Goal: Complete application form

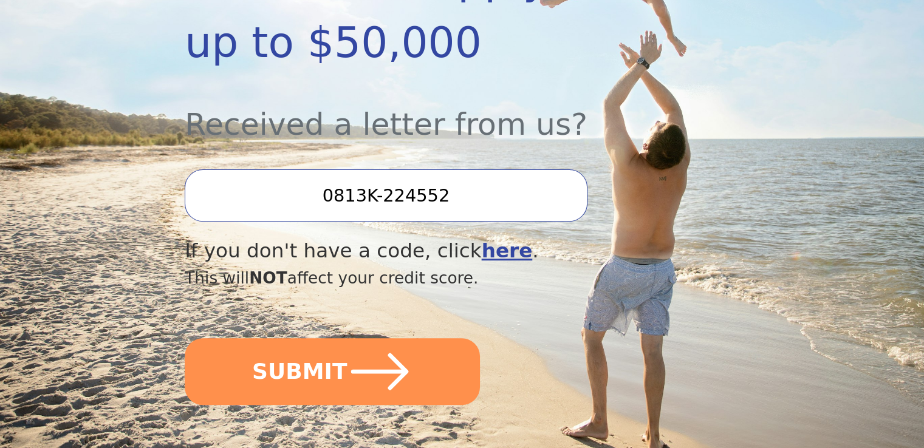
scroll to position [386, 0]
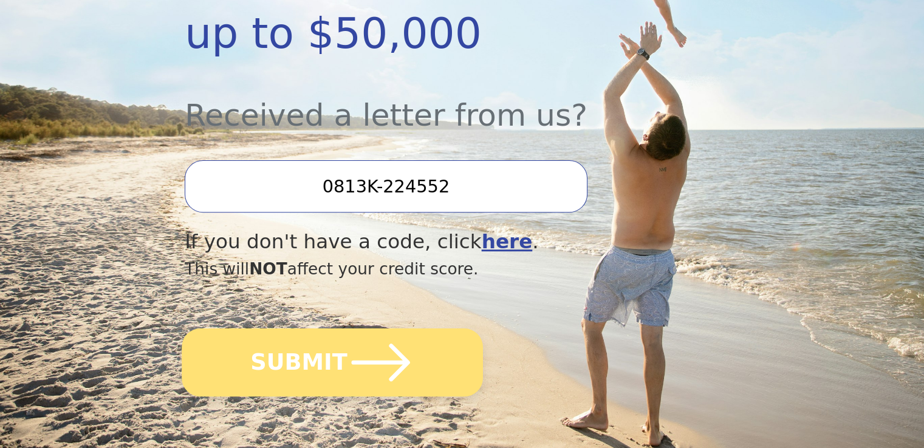
click at [372, 345] on icon "submit" at bounding box center [380, 362] width 67 height 67
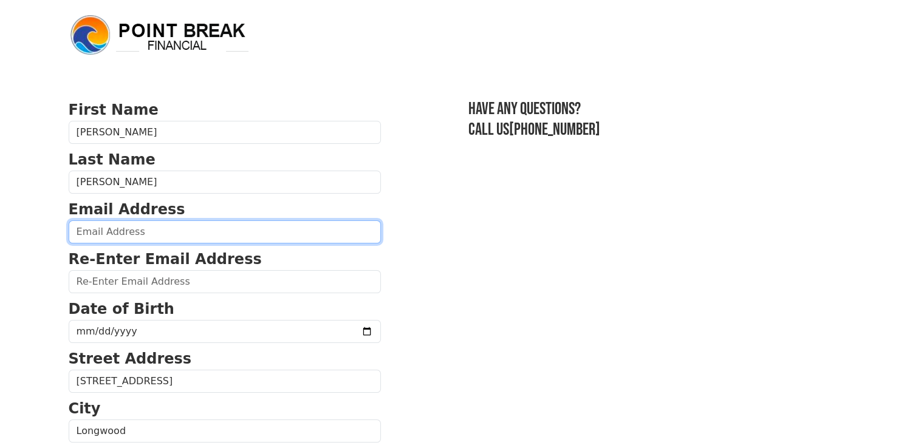
click at [160, 230] on input "email" at bounding box center [225, 232] width 312 height 23
type input "jasonleisten@gmail.com"
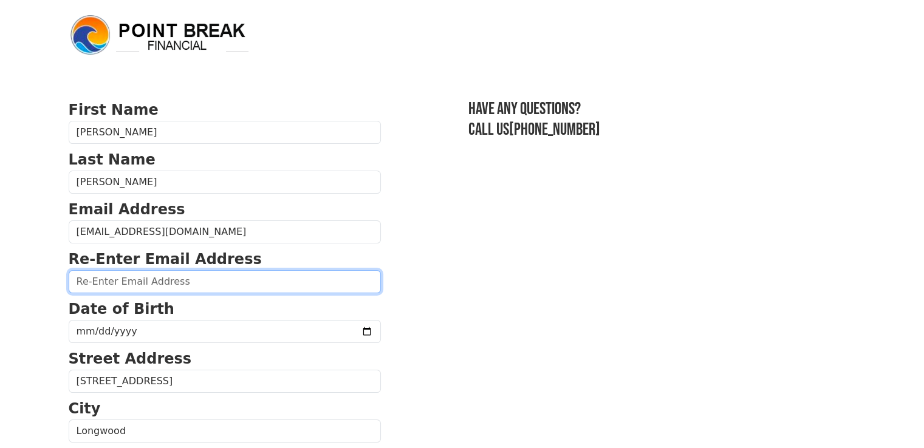
click at [146, 283] on input "email" at bounding box center [225, 281] width 312 height 23
type input "jasonleisten@gmail.com"
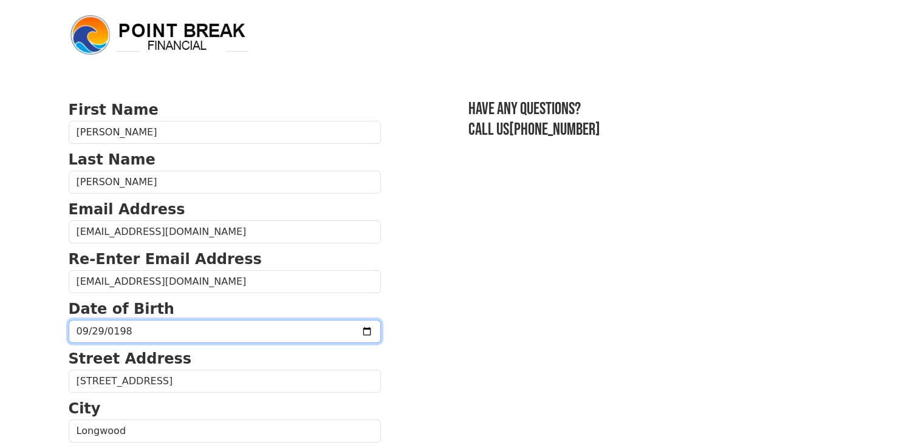
type input "1983-09-29"
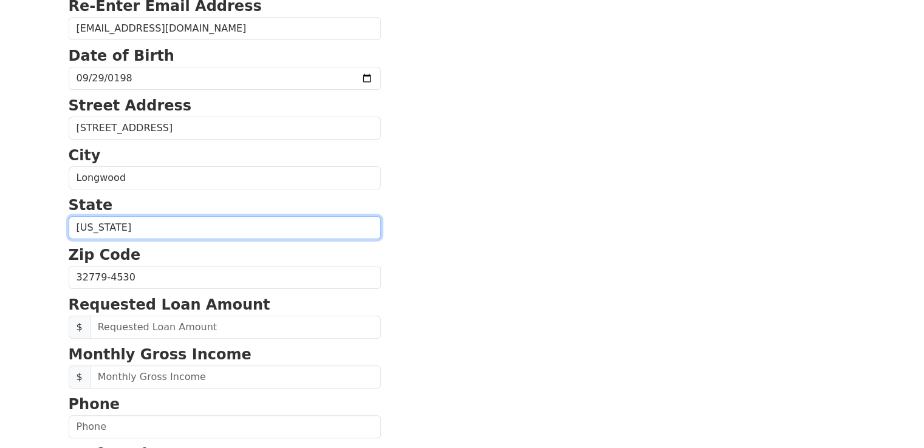
scroll to position [255, 0]
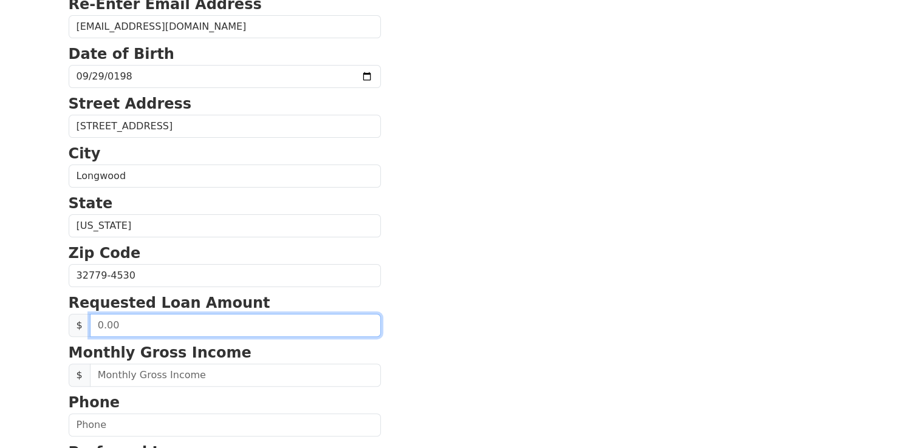
click at [157, 325] on input "text" at bounding box center [235, 325] width 291 height 23
drag, startPoint x: 157, startPoint y: 325, endPoint x: 89, endPoint y: 329, distance: 68.1
click at [90, 329] on input "text" at bounding box center [235, 325] width 291 height 23
type input "22,000.00"
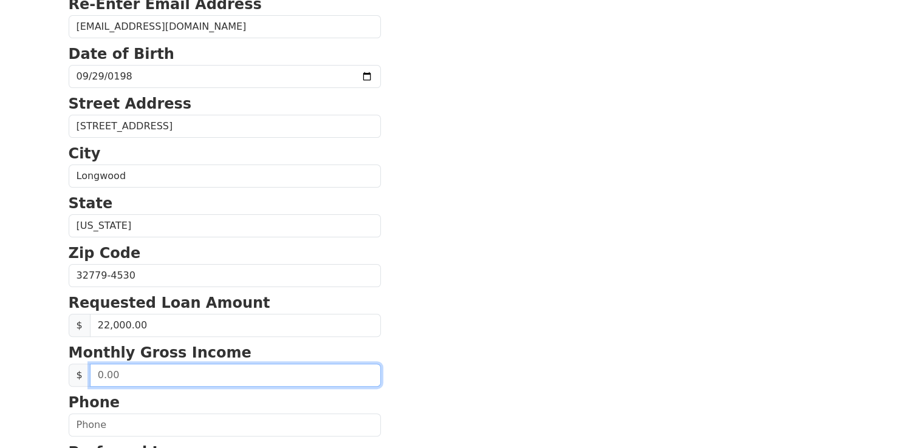
click at [114, 374] on input "text" at bounding box center [235, 375] width 291 height 23
type input "9,500.00"
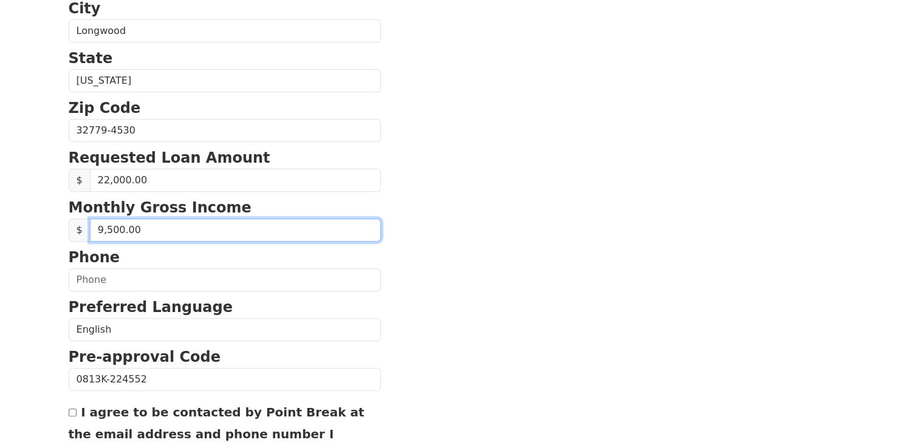
scroll to position [453, 0]
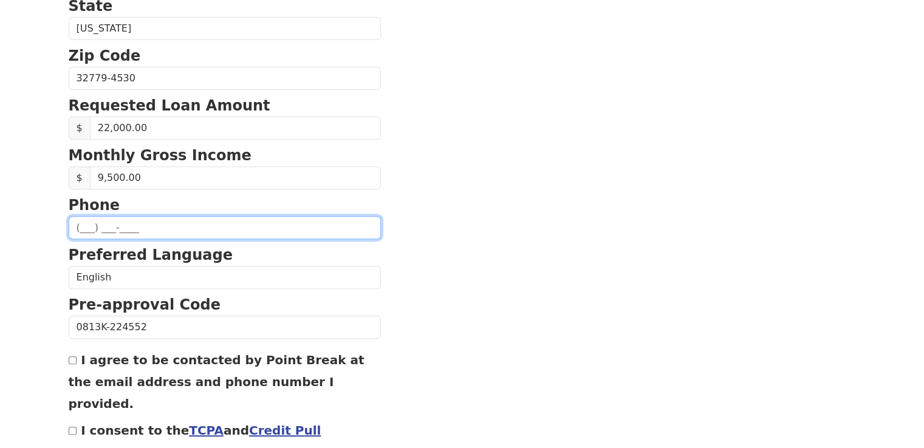
click at [86, 224] on input "text" at bounding box center [225, 227] width 312 height 23
type input "(716) 949-4063"
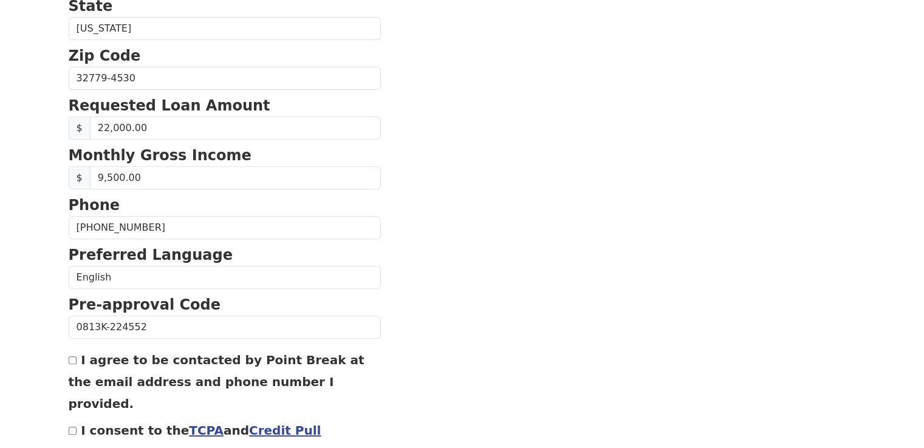
click at [70, 427] on input "I consent to the TCPA and Credit Pull Consent" at bounding box center [73, 431] width 8 height 8
checkbox input "true"
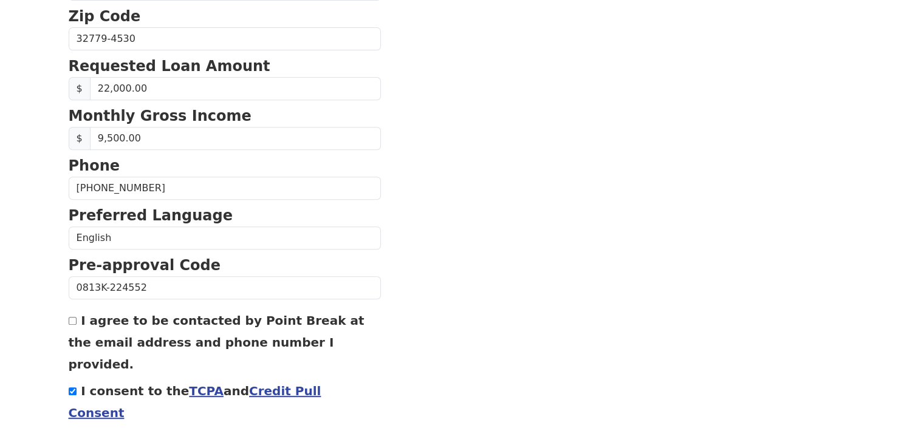
scroll to position [515, 0]
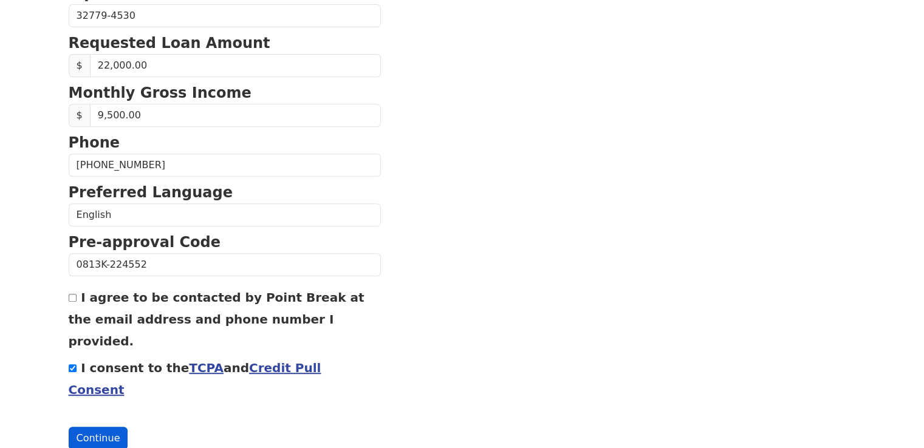
click at [81, 427] on button "Continue" at bounding box center [99, 438] width 60 height 23
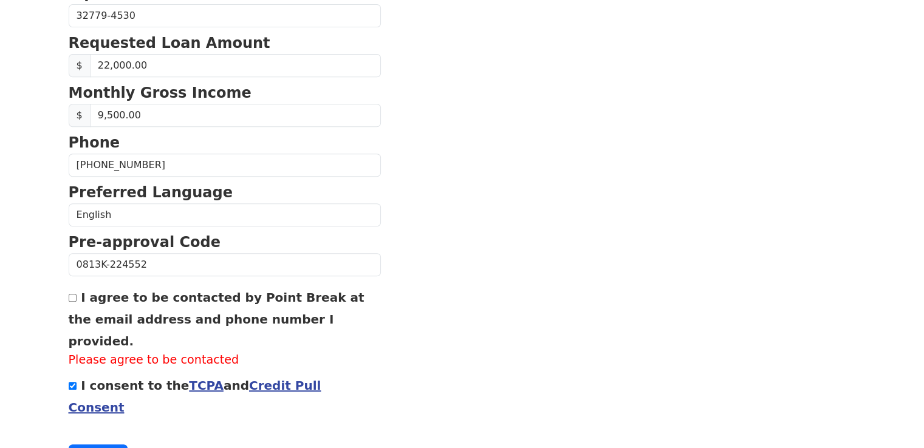
click at [70, 295] on input "I agree to be contacted by Point Break at the email address and phone number I …" at bounding box center [73, 298] width 8 height 8
checkbox input "true"
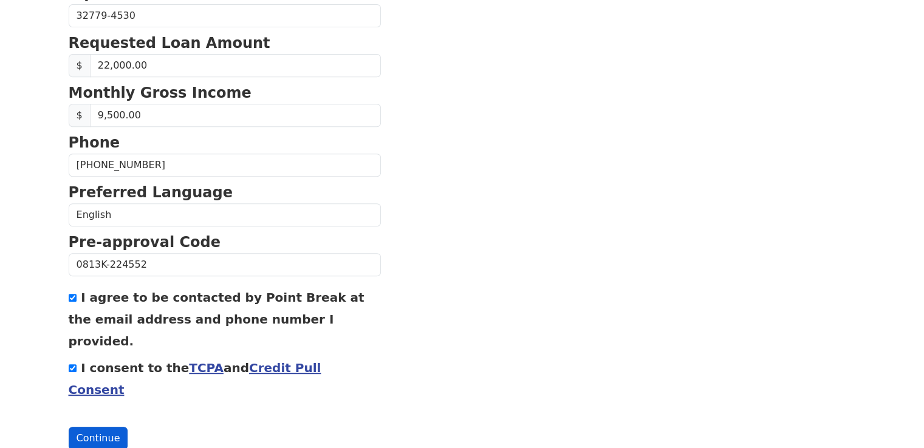
click at [91, 427] on button "Continue" at bounding box center [99, 438] width 60 height 23
